Goal: Use online tool/utility: Utilize a website feature to perform a specific function

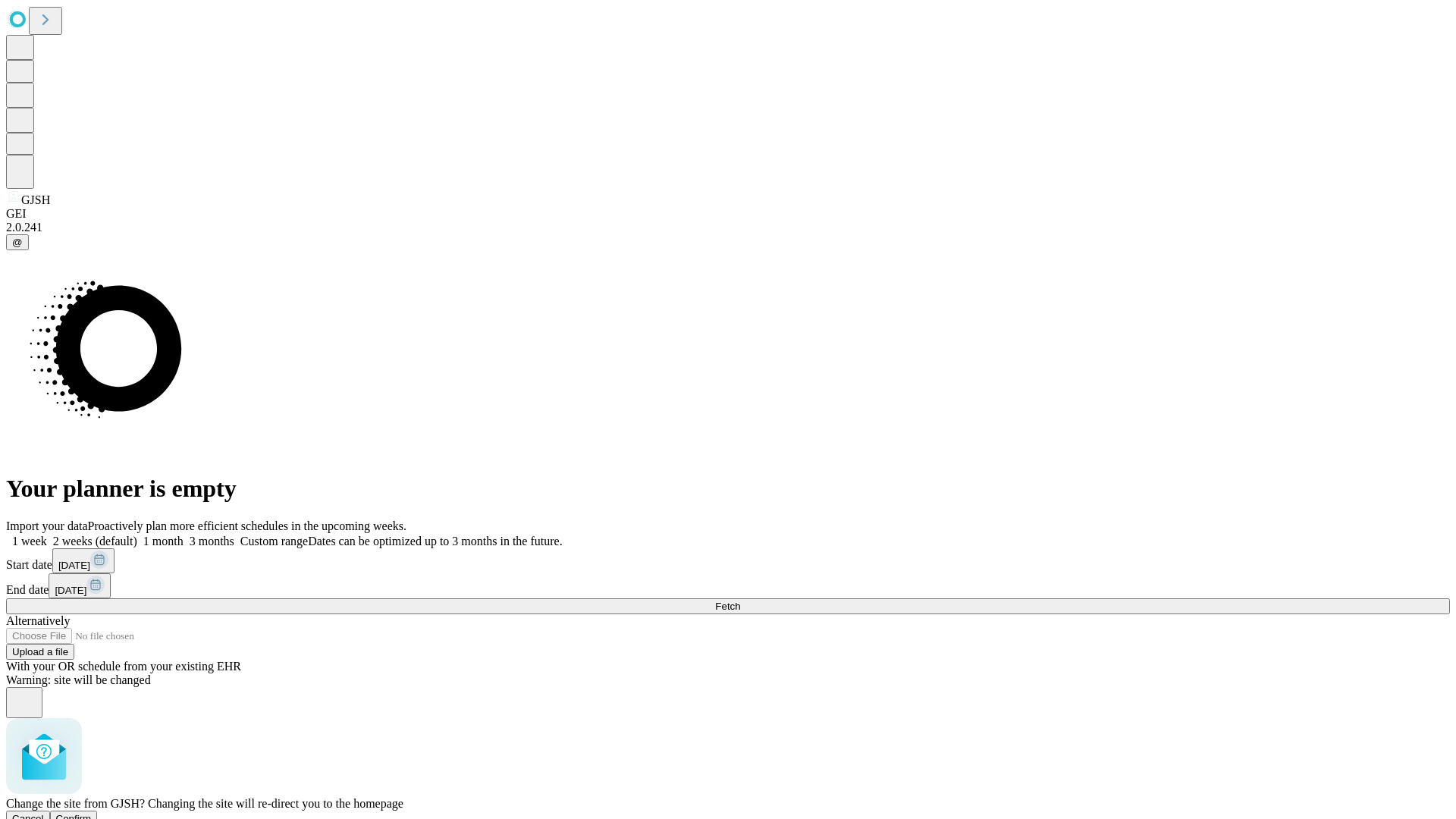
click at [92, 813] on span "Confirm" at bounding box center [74, 818] width 36 height 12
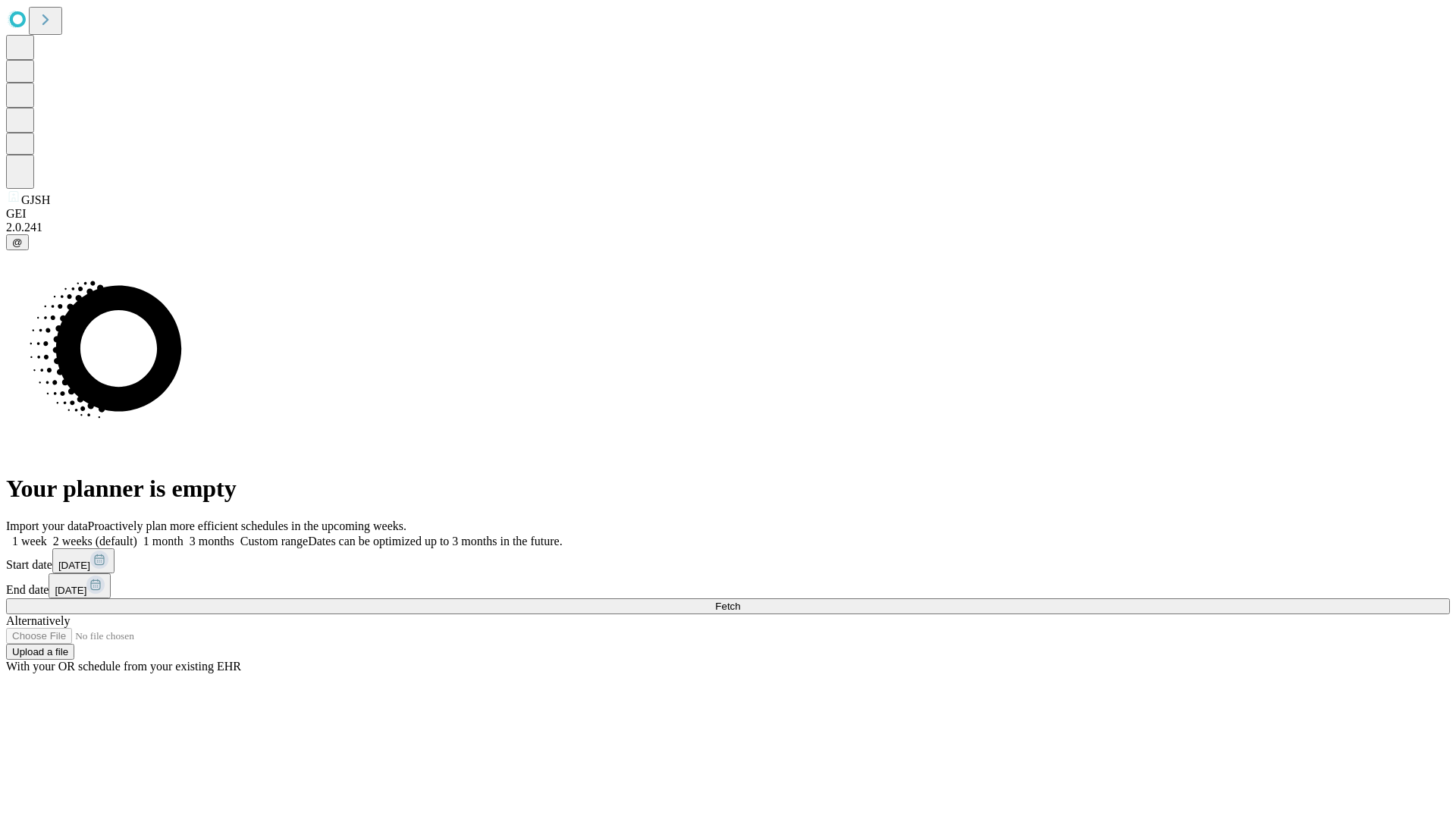
click at [137, 534] on label "2 weeks (default)" at bounding box center [92, 541] width 90 height 12
click at [740, 600] on span "Fetch" at bounding box center [727, 606] width 25 height 12
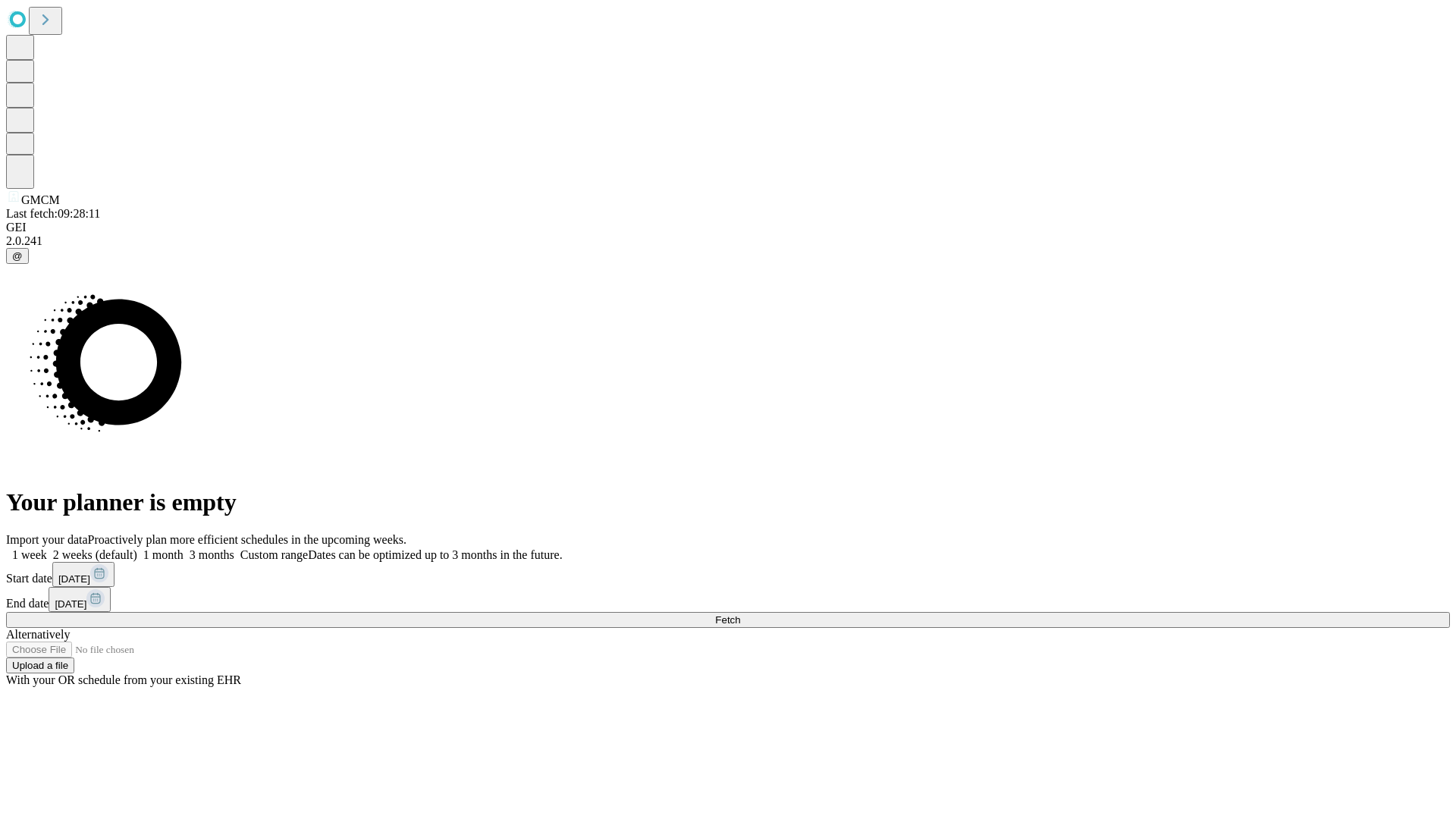
click at [137, 548] on label "2 weeks (default)" at bounding box center [92, 554] width 90 height 12
click at [740, 614] on span "Fetch" at bounding box center [727, 619] width 25 height 12
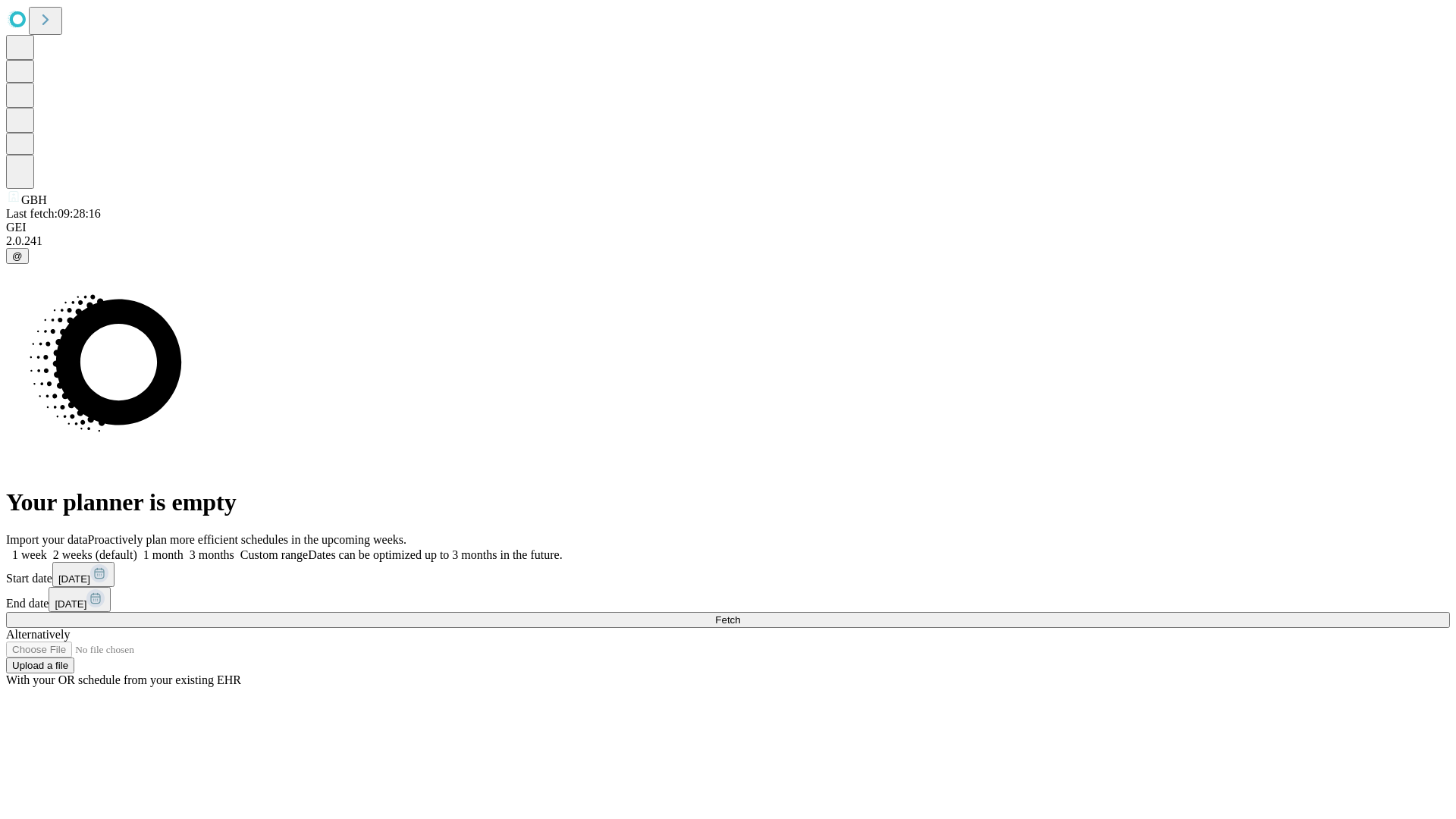
click at [137, 548] on label "2 weeks (default)" at bounding box center [92, 554] width 90 height 12
click at [740, 614] on span "Fetch" at bounding box center [727, 619] width 25 height 12
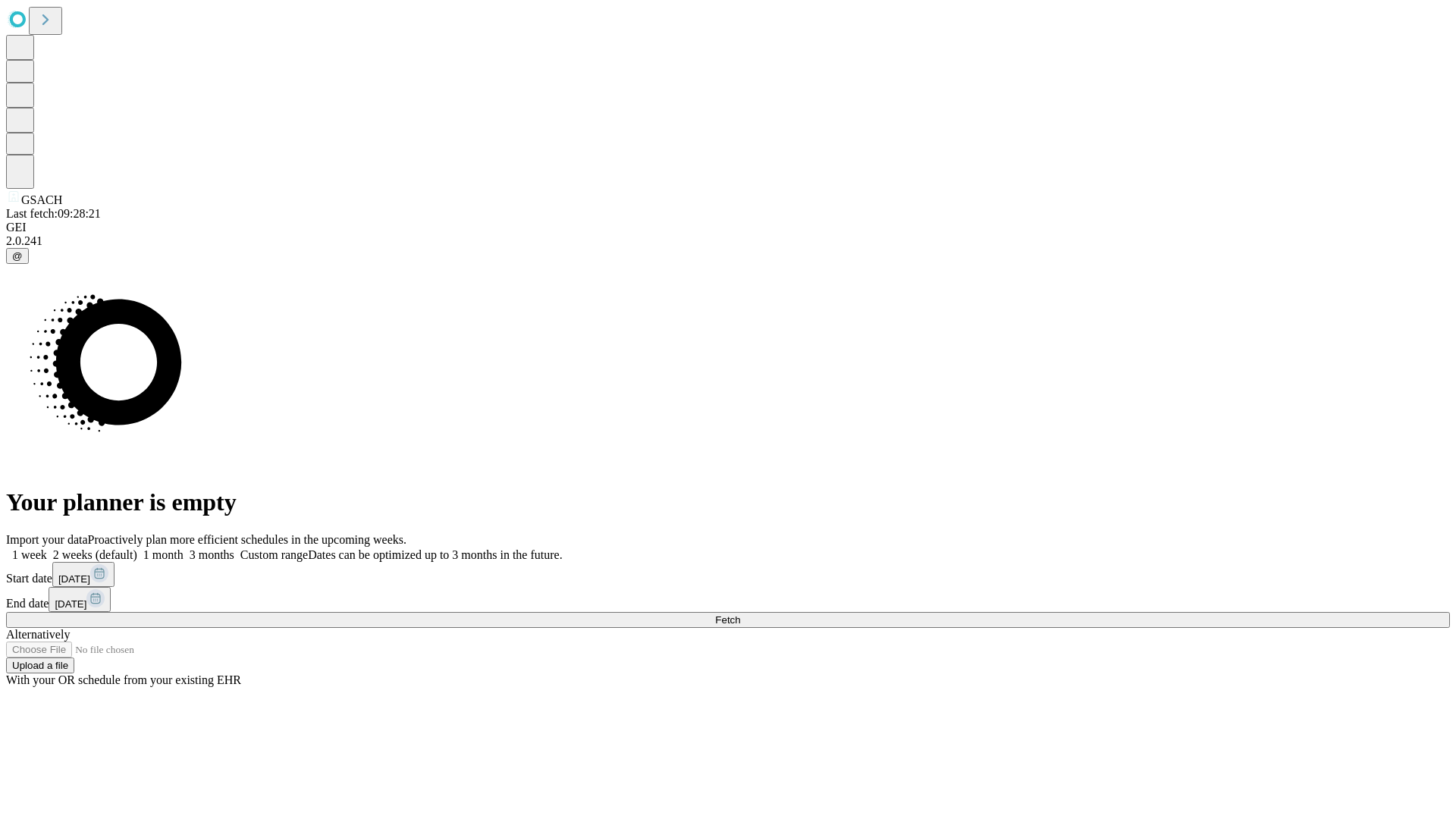
click at [137, 548] on label "2 weeks (default)" at bounding box center [92, 554] width 90 height 12
click at [740, 614] on span "Fetch" at bounding box center [727, 619] width 25 height 12
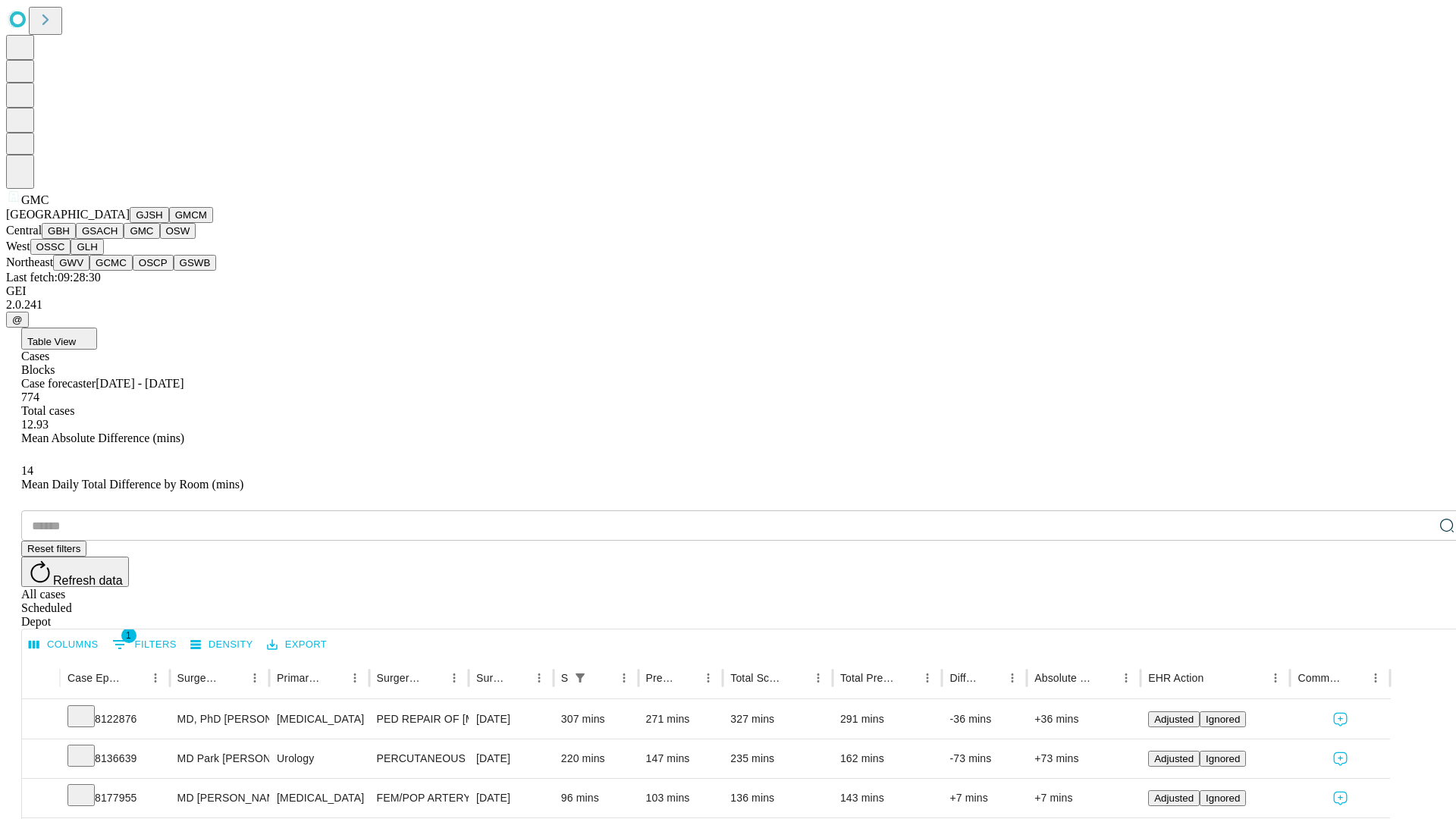
click at [160, 239] on button "OSW" at bounding box center [178, 231] width 37 height 16
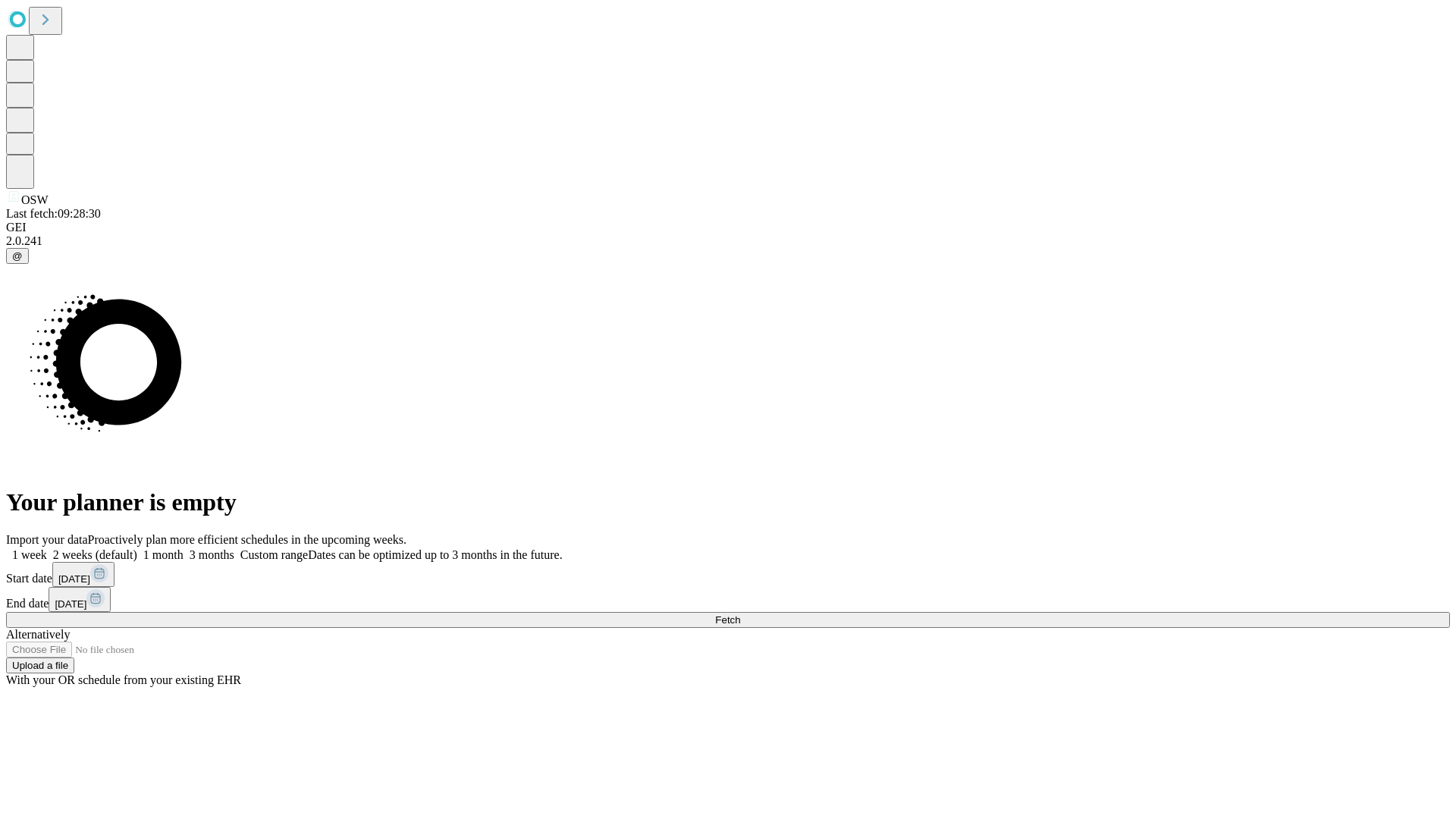
click at [137, 548] on label "2 weeks (default)" at bounding box center [92, 554] width 90 height 12
click at [740, 614] on span "Fetch" at bounding box center [727, 619] width 25 height 12
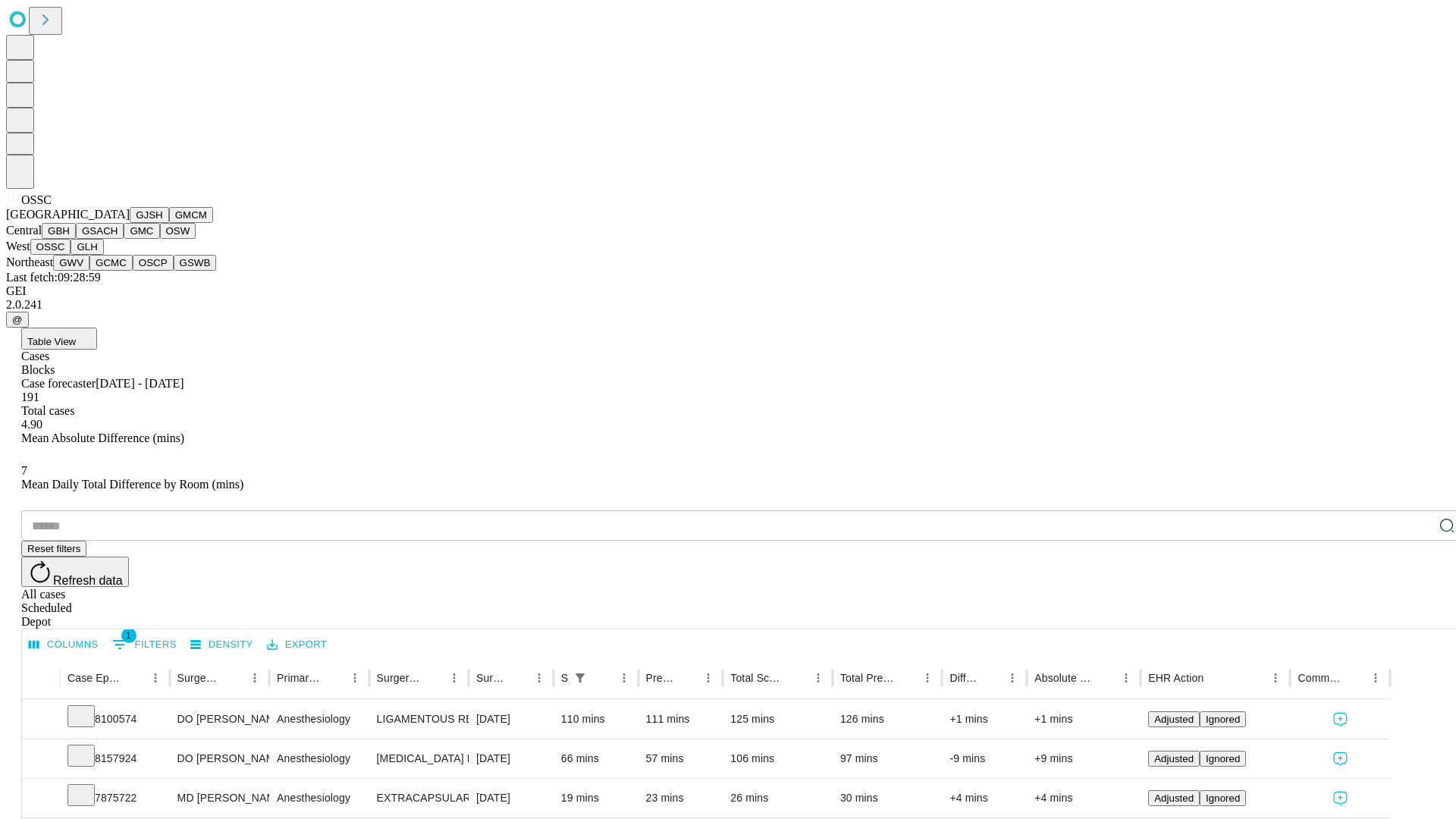
click at [103, 255] on button "GLH" at bounding box center [87, 247] width 33 height 16
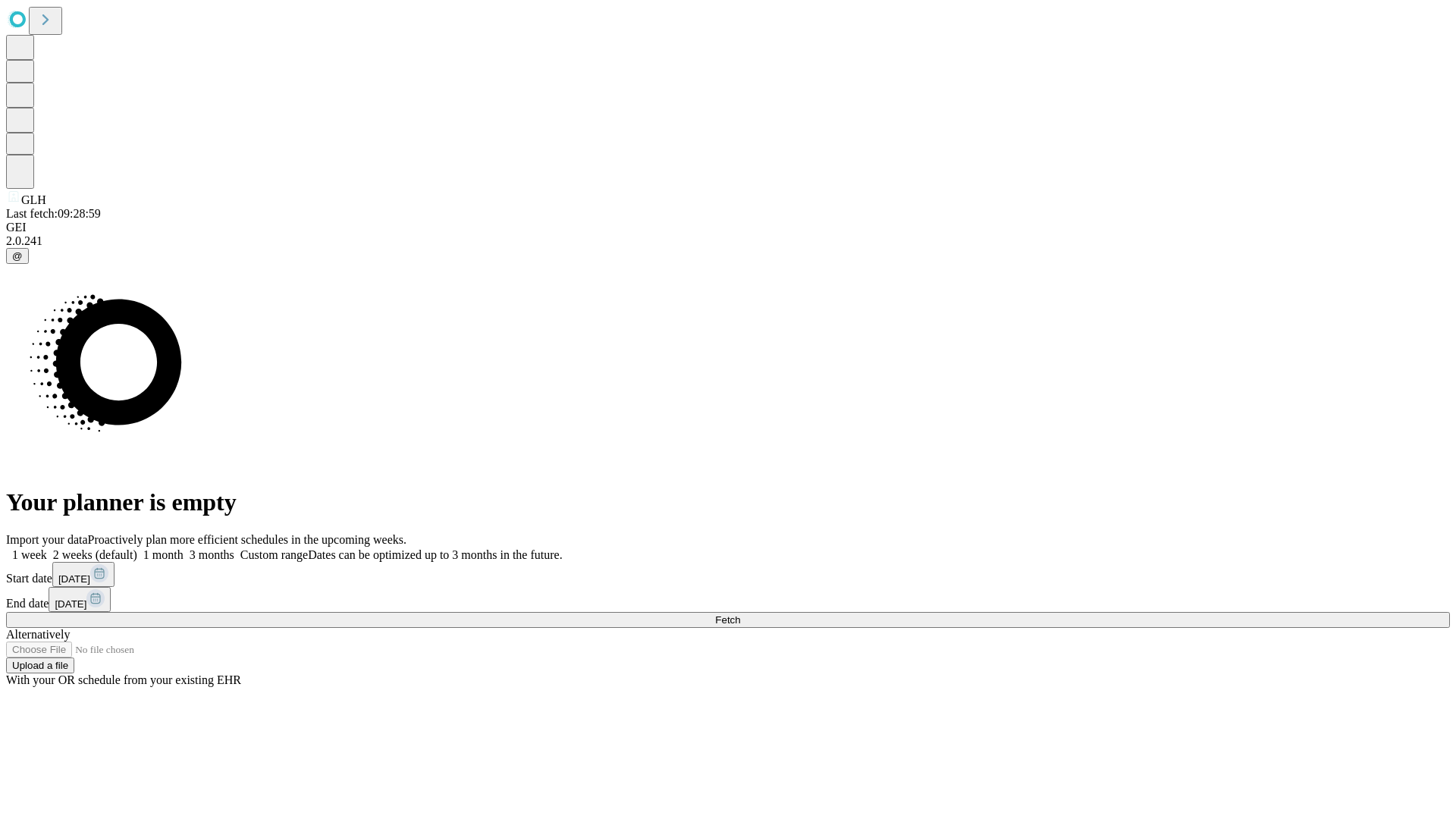
click at [137, 548] on label "2 weeks (default)" at bounding box center [92, 554] width 90 height 12
click at [740, 614] on span "Fetch" at bounding box center [727, 619] width 25 height 12
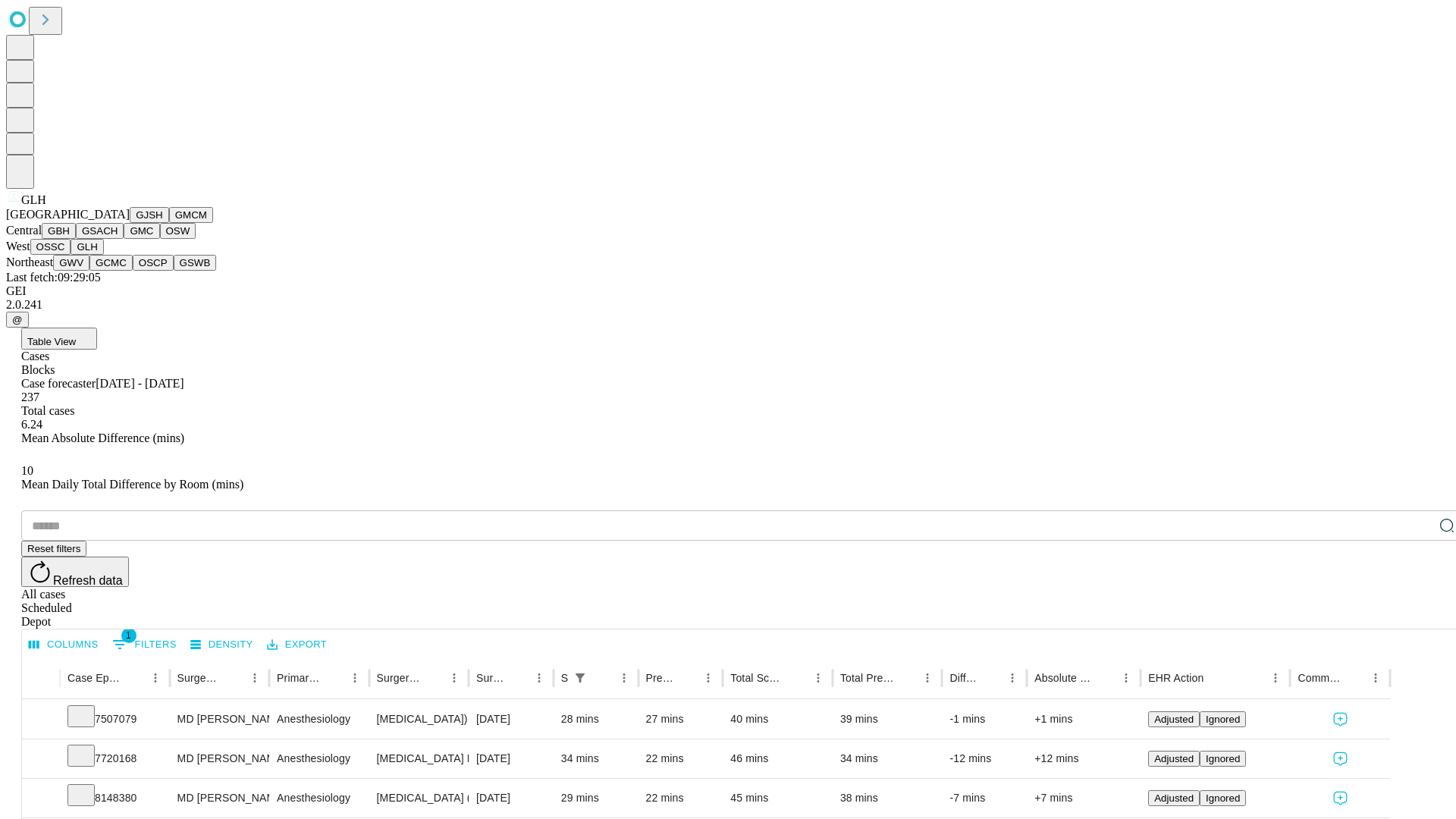
click at [89, 270] on button "GWV" at bounding box center [70, 263] width 37 height 16
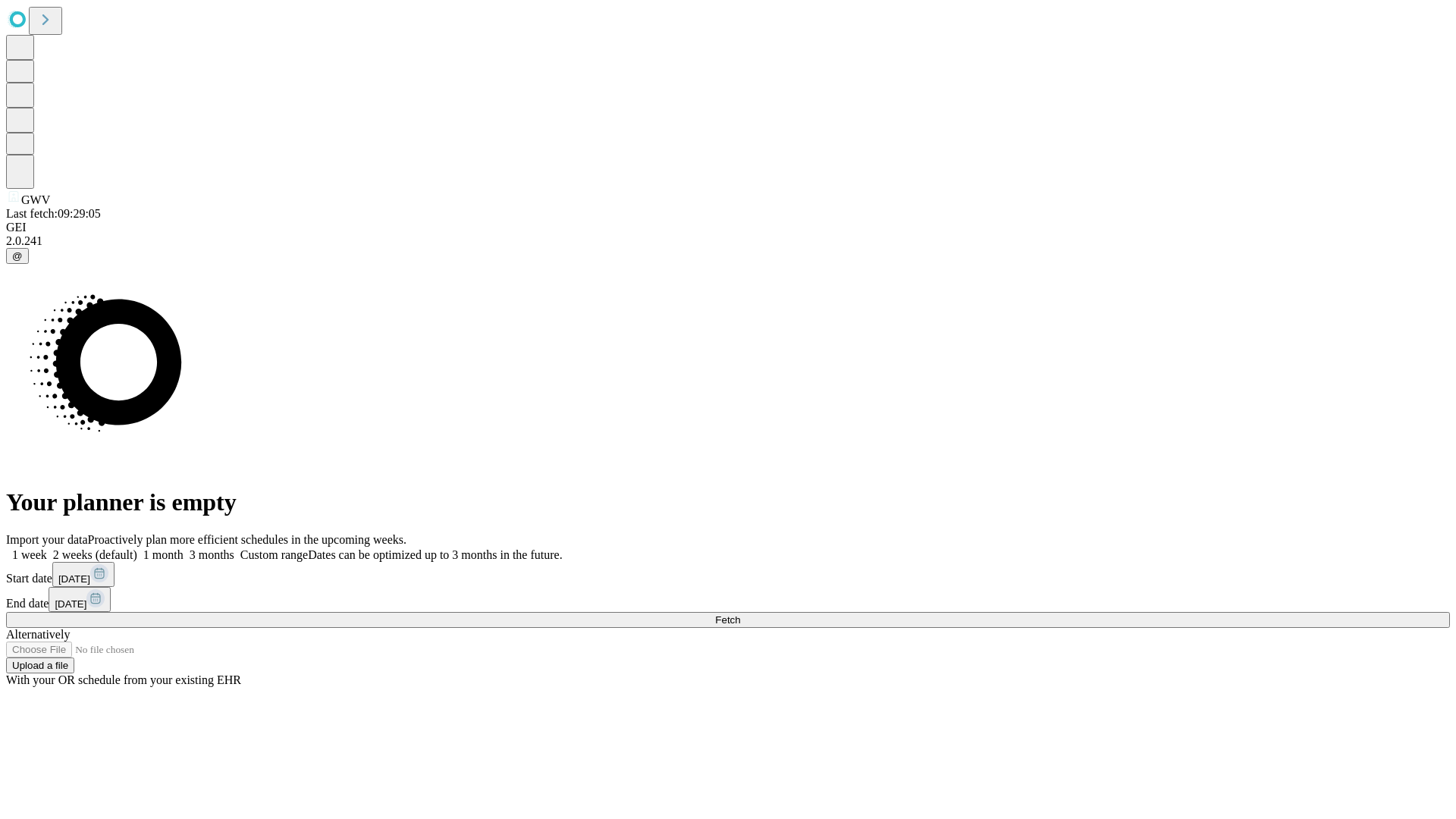
click at [137, 548] on label "2 weeks (default)" at bounding box center [92, 554] width 90 height 12
click at [740, 614] on span "Fetch" at bounding box center [727, 619] width 25 height 12
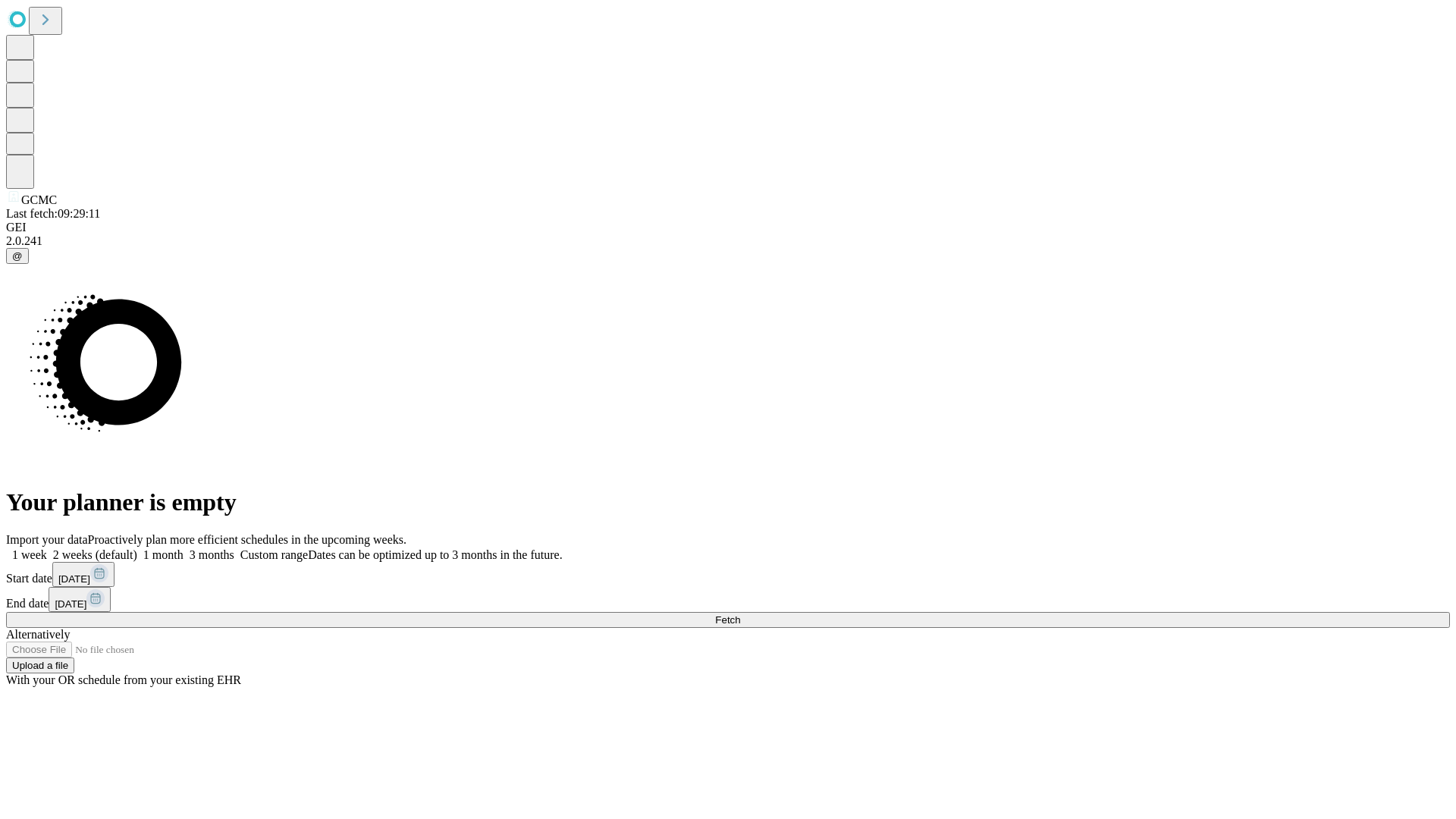
click at [137, 548] on label "2 weeks (default)" at bounding box center [92, 554] width 90 height 12
click at [740, 614] on span "Fetch" at bounding box center [727, 619] width 25 height 12
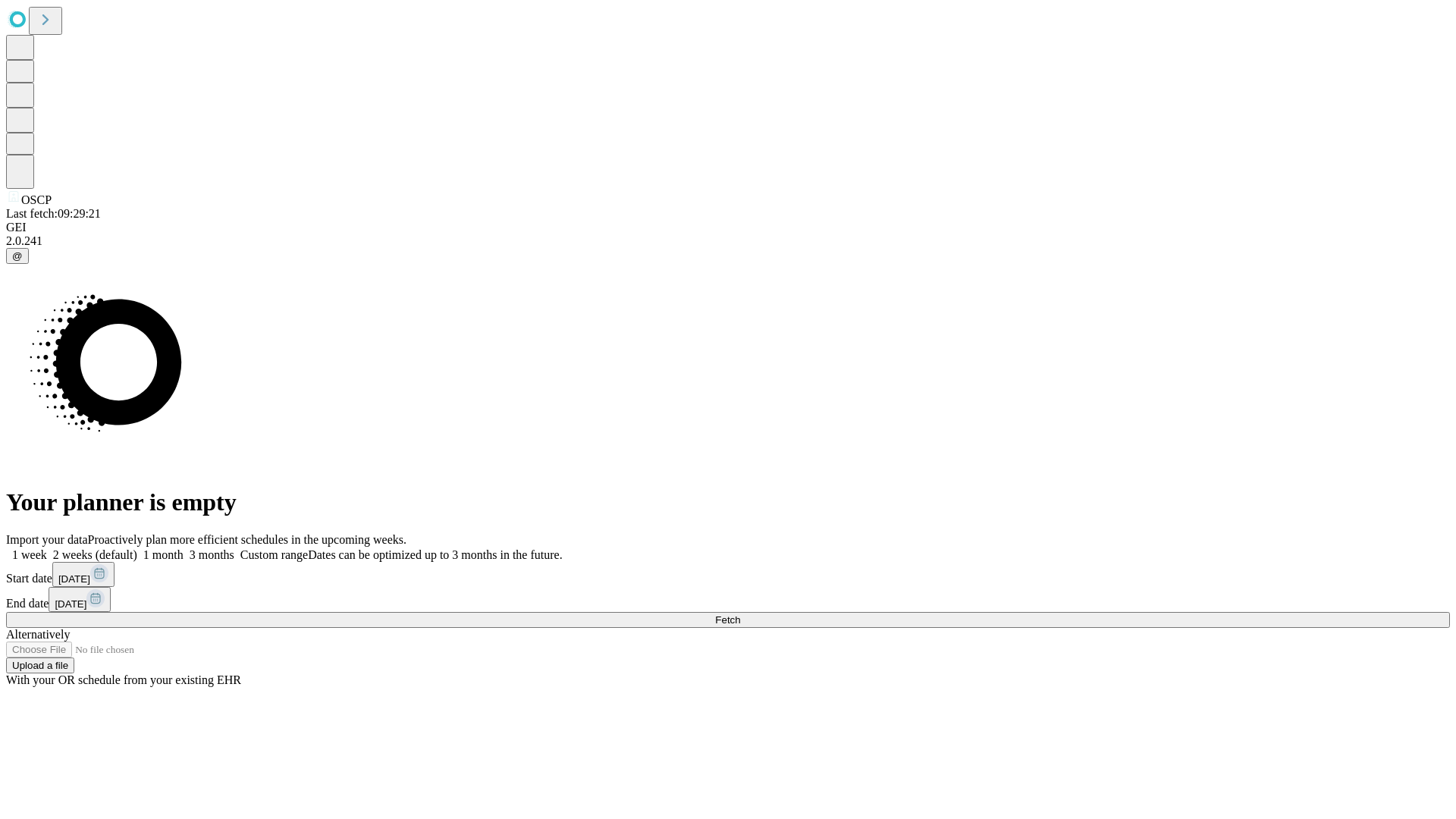
click at [137, 548] on label "2 weeks (default)" at bounding box center [92, 554] width 90 height 12
click at [740, 614] on span "Fetch" at bounding box center [727, 619] width 25 height 12
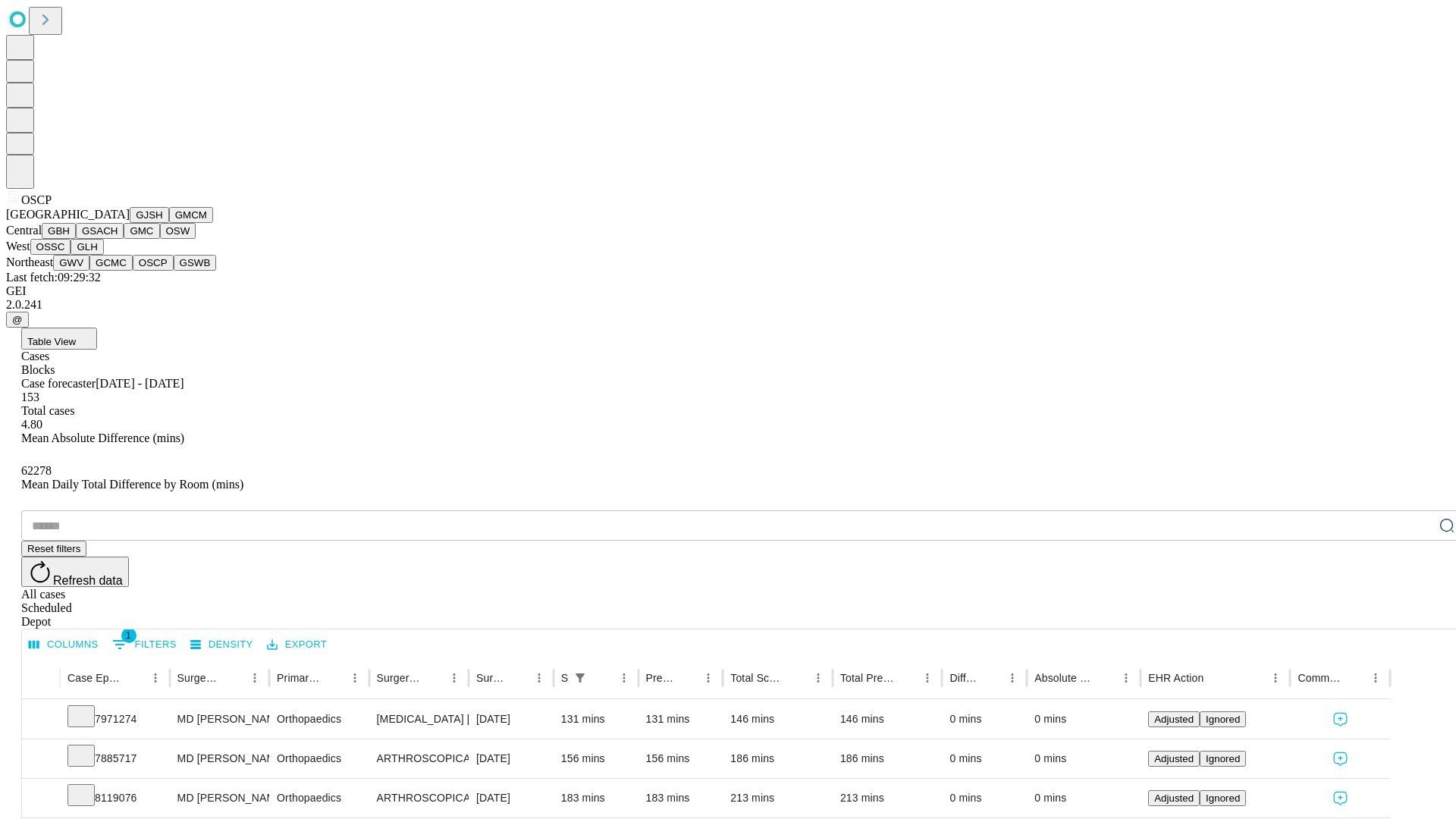
click at [174, 270] on button "GSWB" at bounding box center [195, 263] width 43 height 16
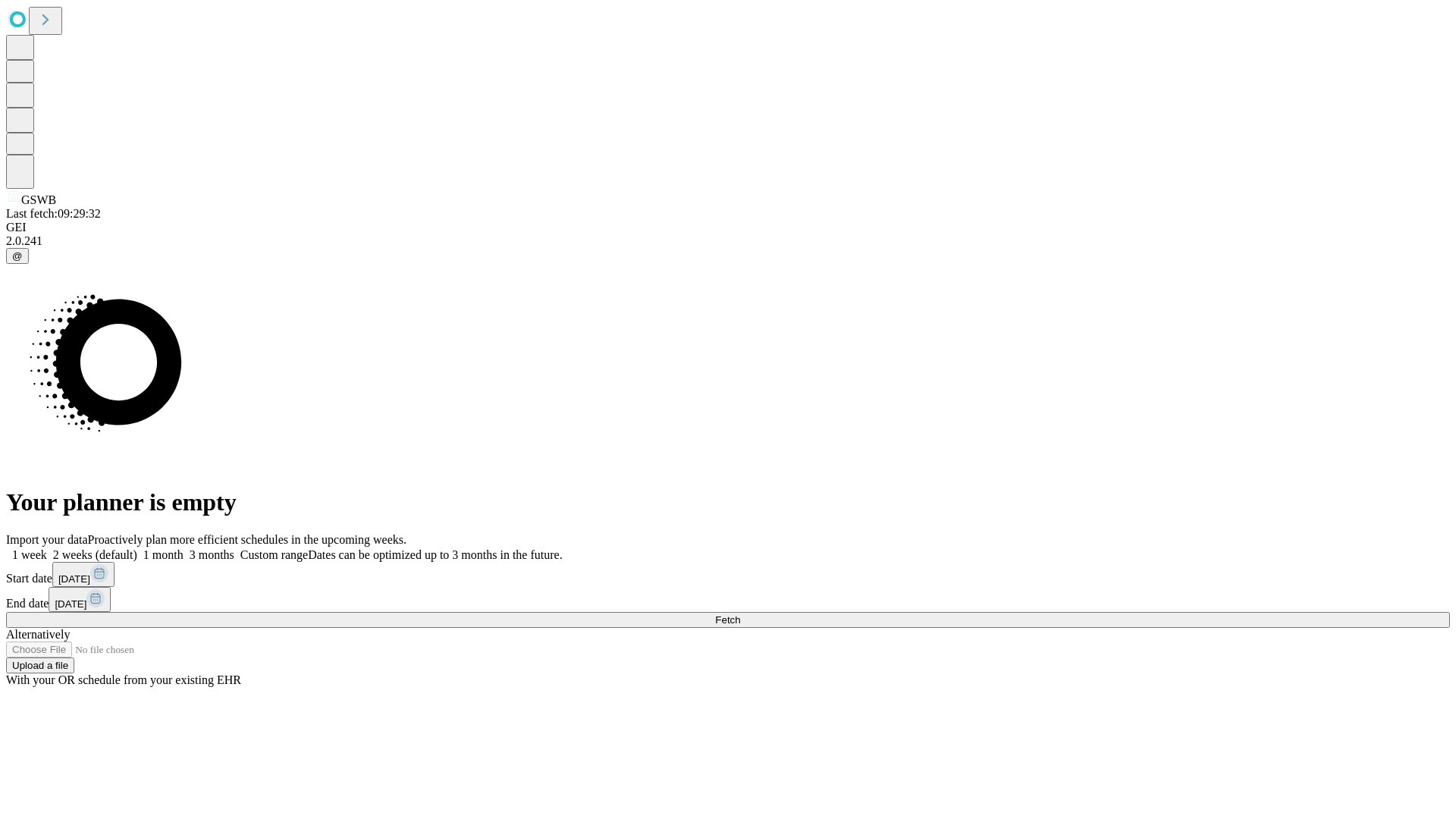
click at [137, 548] on label "2 weeks (default)" at bounding box center [92, 554] width 90 height 12
click at [740, 614] on span "Fetch" at bounding box center [727, 619] width 25 height 12
